Goal: Task Accomplishment & Management: Manage account settings

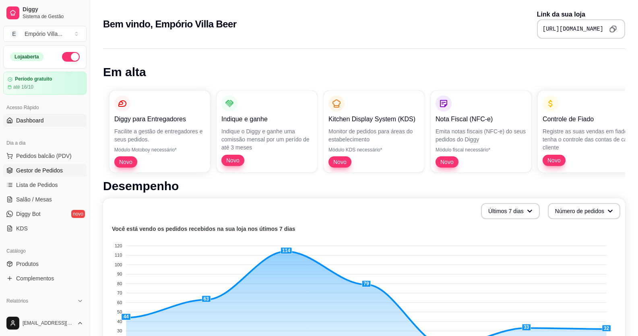
click at [47, 169] on span "Gestor de Pedidos" at bounding box center [39, 170] width 47 height 8
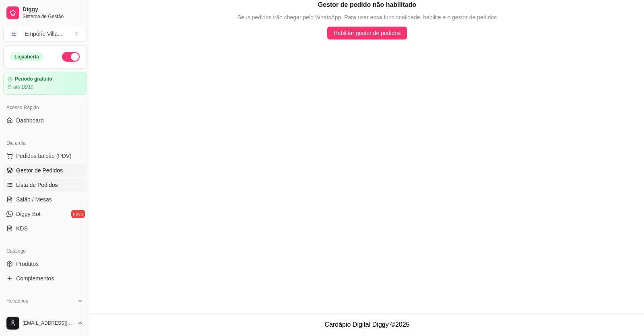
click at [50, 185] on span "Lista de Pedidos" at bounding box center [37, 185] width 42 height 8
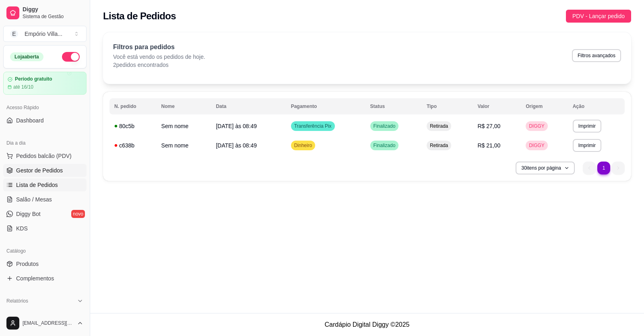
click at [54, 171] on span "Gestor de Pedidos" at bounding box center [39, 170] width 47 height 8
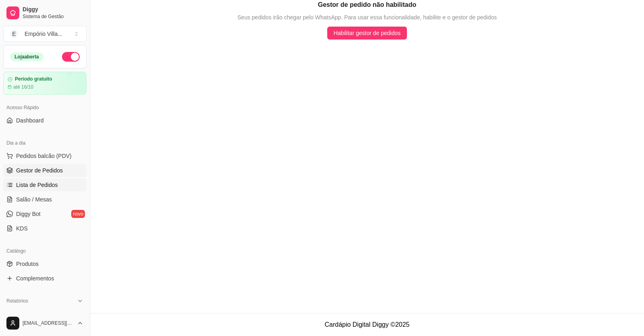
click at [42, 185] on span "Lista de Pedidos" at bounding box center [37, 185] width 42 height 8
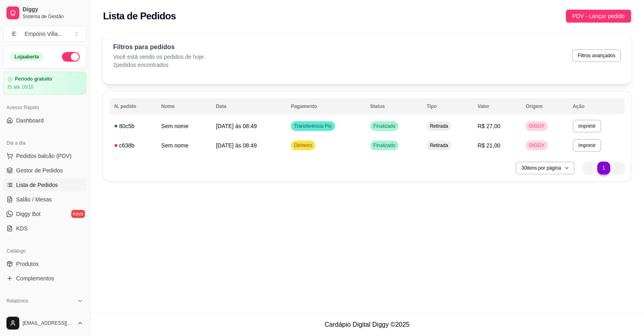
click at [3, 178] on link "Lista de Pedidos" at bounding box center [44, 184] width 83 height 13
